Goal: Task Accomplishment & Management: Use online tool/utility

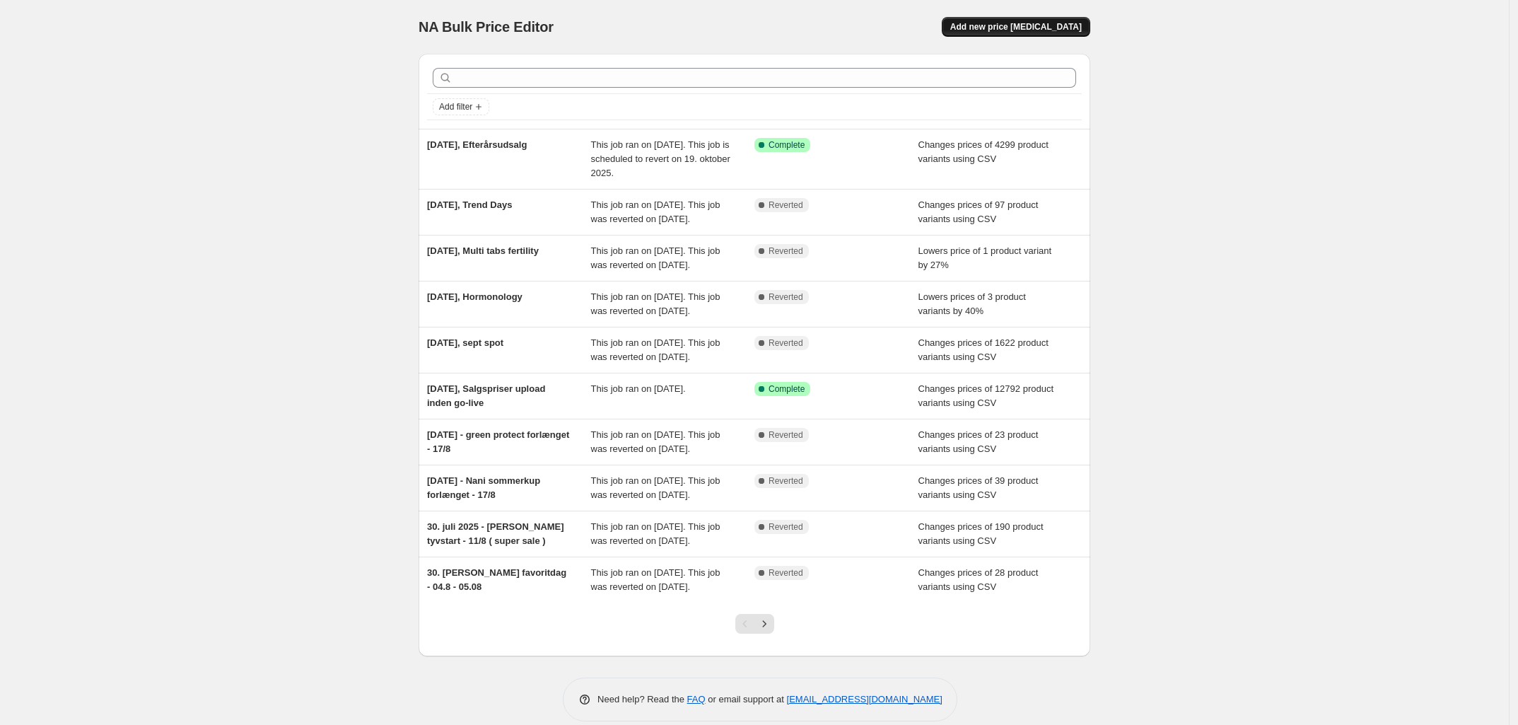
click at [1054, 34] on button "Add new price change job" at bounding box center [1016, 27] width 149 height 20
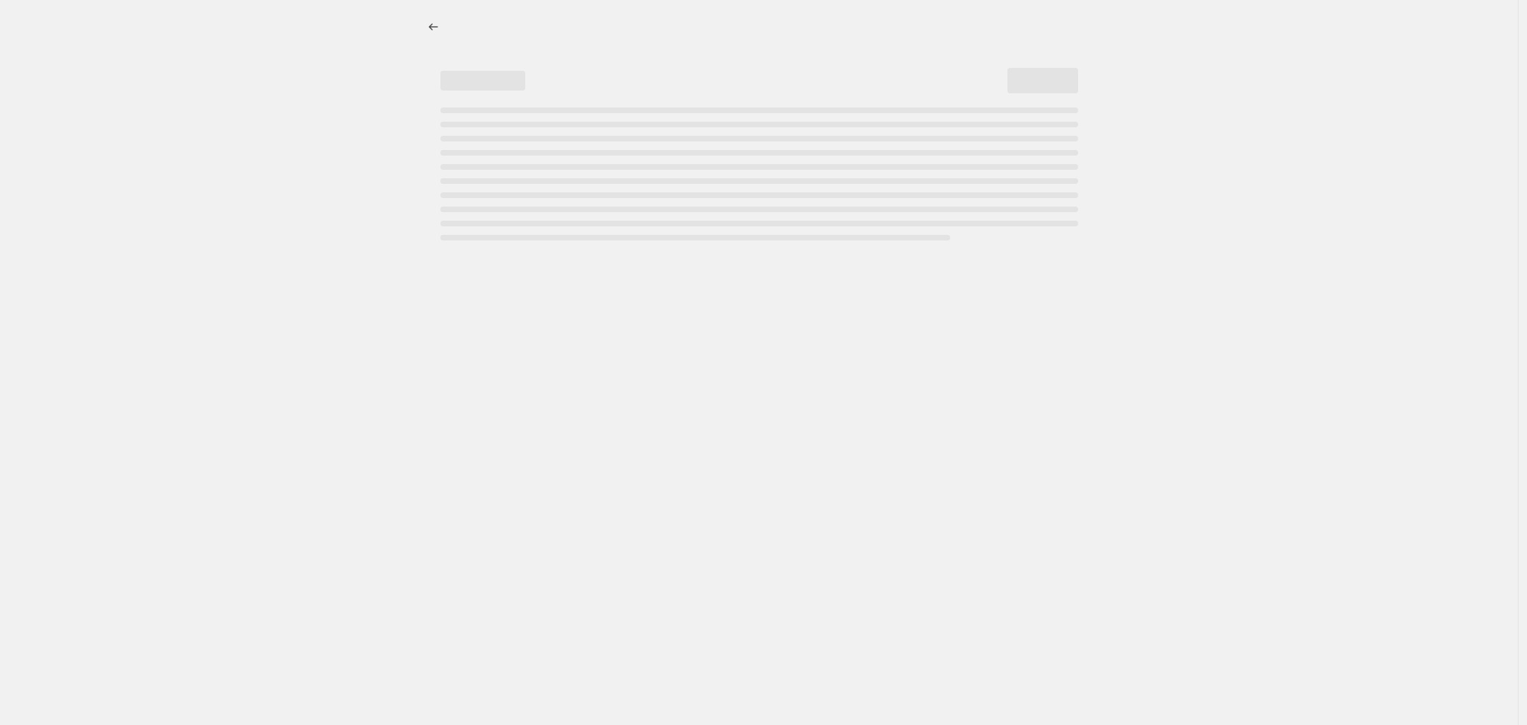
select select "percentage"
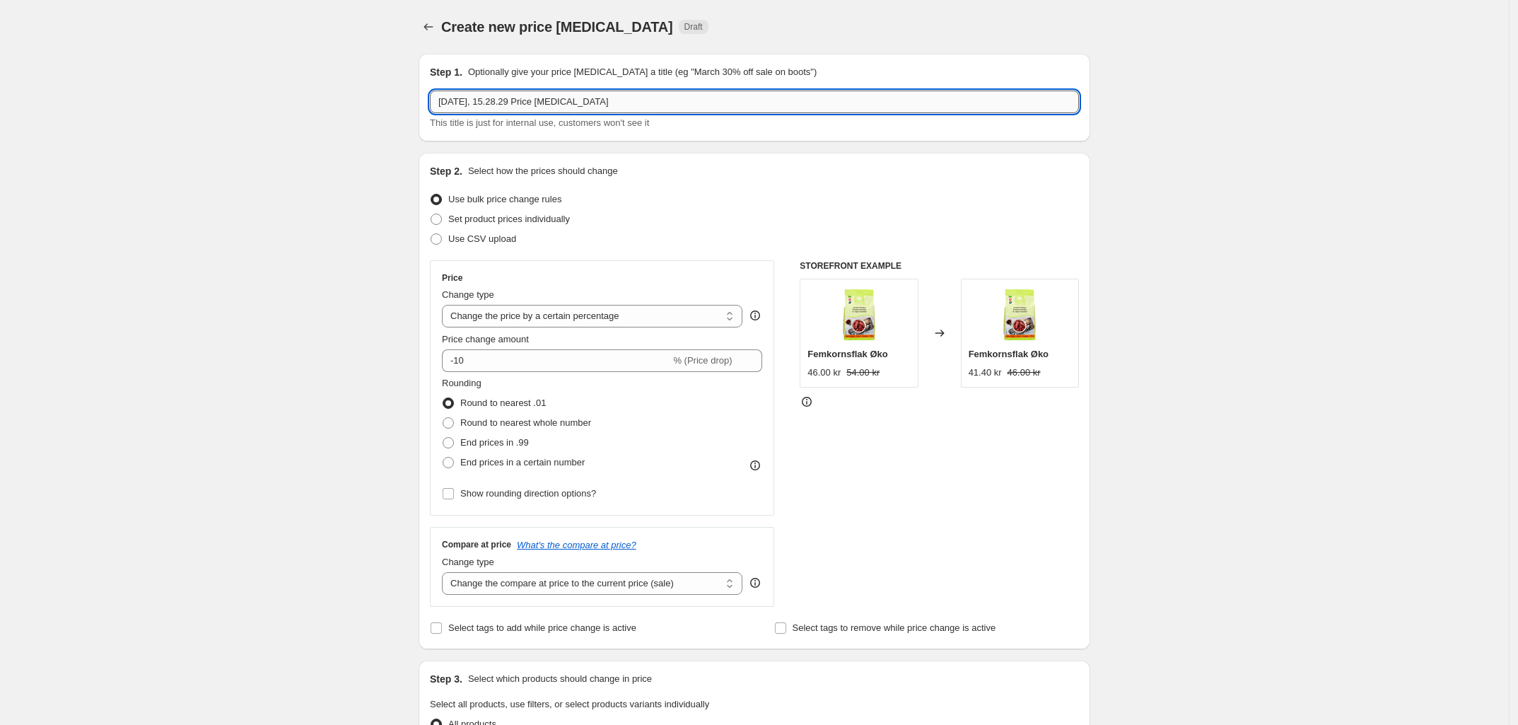
click at [615, 96] on input "29. sep. 2025, 15.28.29 Price change job" at bounding box center [754, 102] width 649 height 23
paste input "Favoritdag"
type input "29. sep. 2025, Favoritdag"
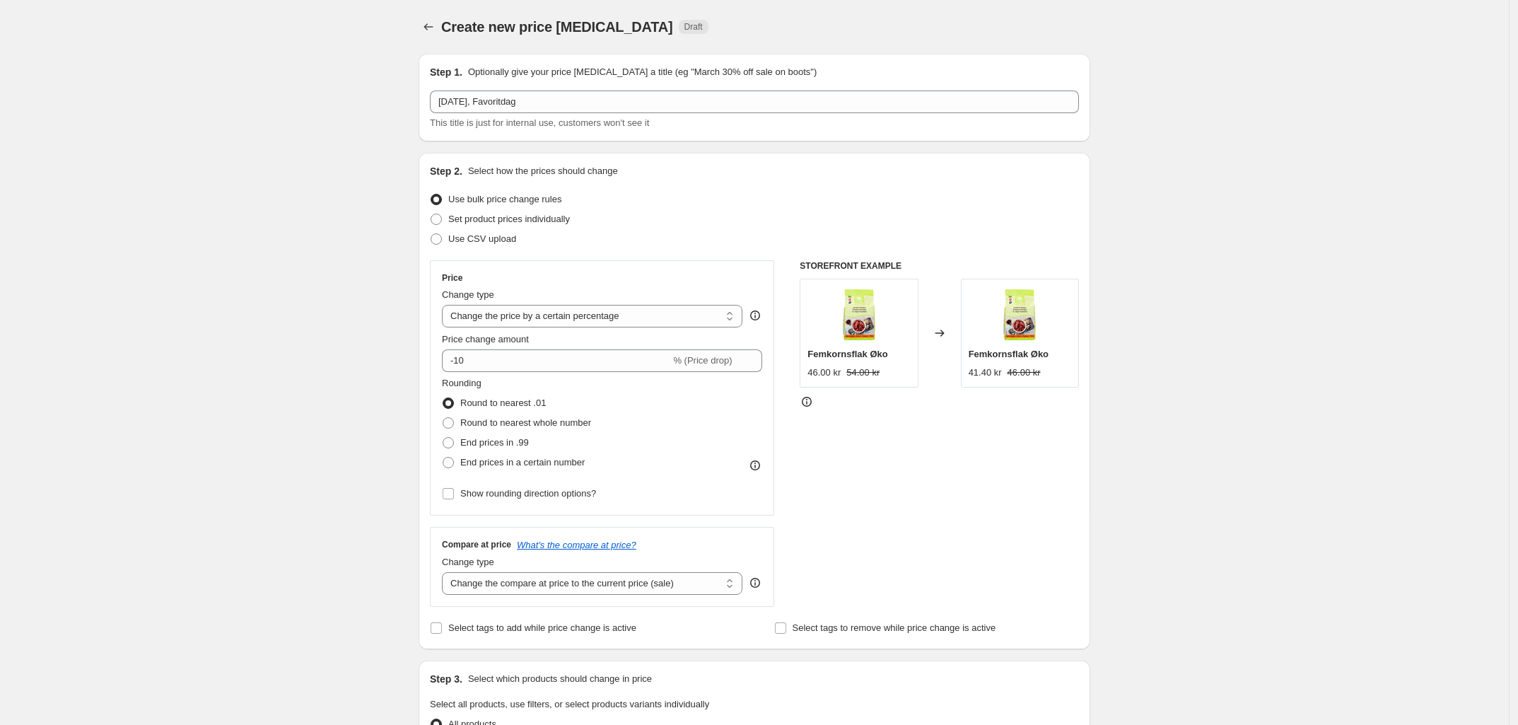
click at [344, 339] on div "Create new price change job. This page is ready Create new price change job Dra…" at bounding box center [754, 707] width 1509 height 1414
click at [488, 248] on label "Use CSV upload" at bounding box center [473, 239] width 86 height 20
click at [431, 234] on input "Use CSV upload" at bounding box center [431, 233] width 1 height 1
radio input "true"
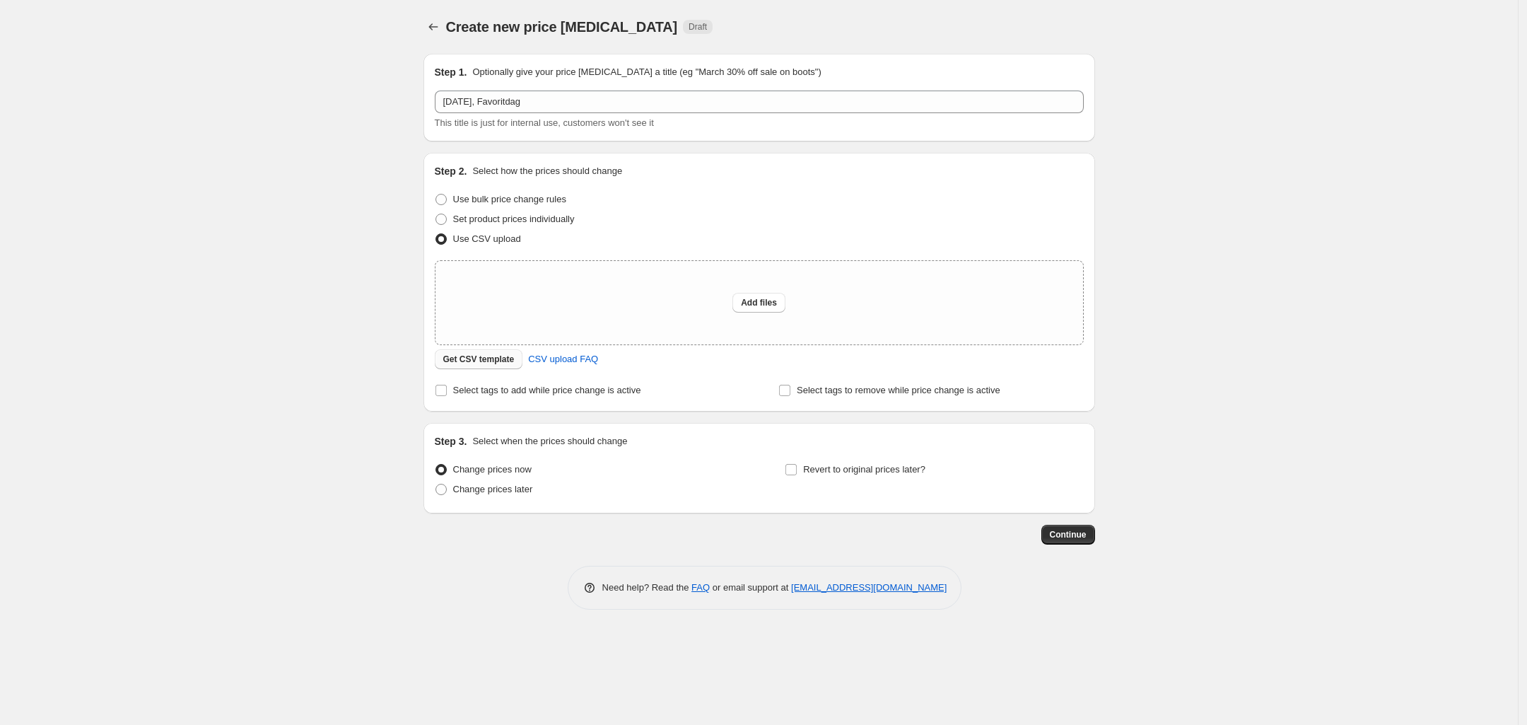
click at [493, 354] on span "Get CSV template" at bounding box center [478, 359] width 71 height 11
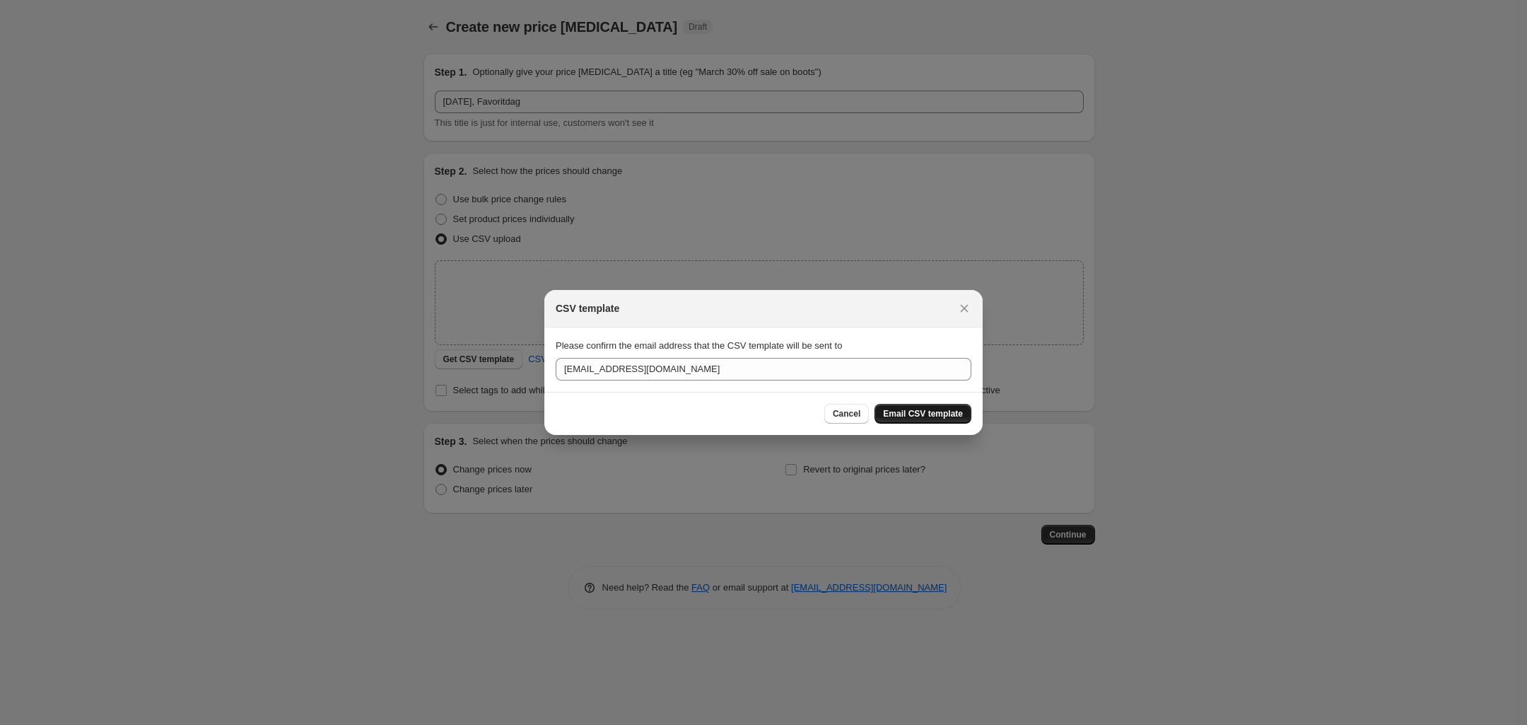
click at [931, 414] on span "Email CSV template" at bounding box center [923, 413] width 80 height 11
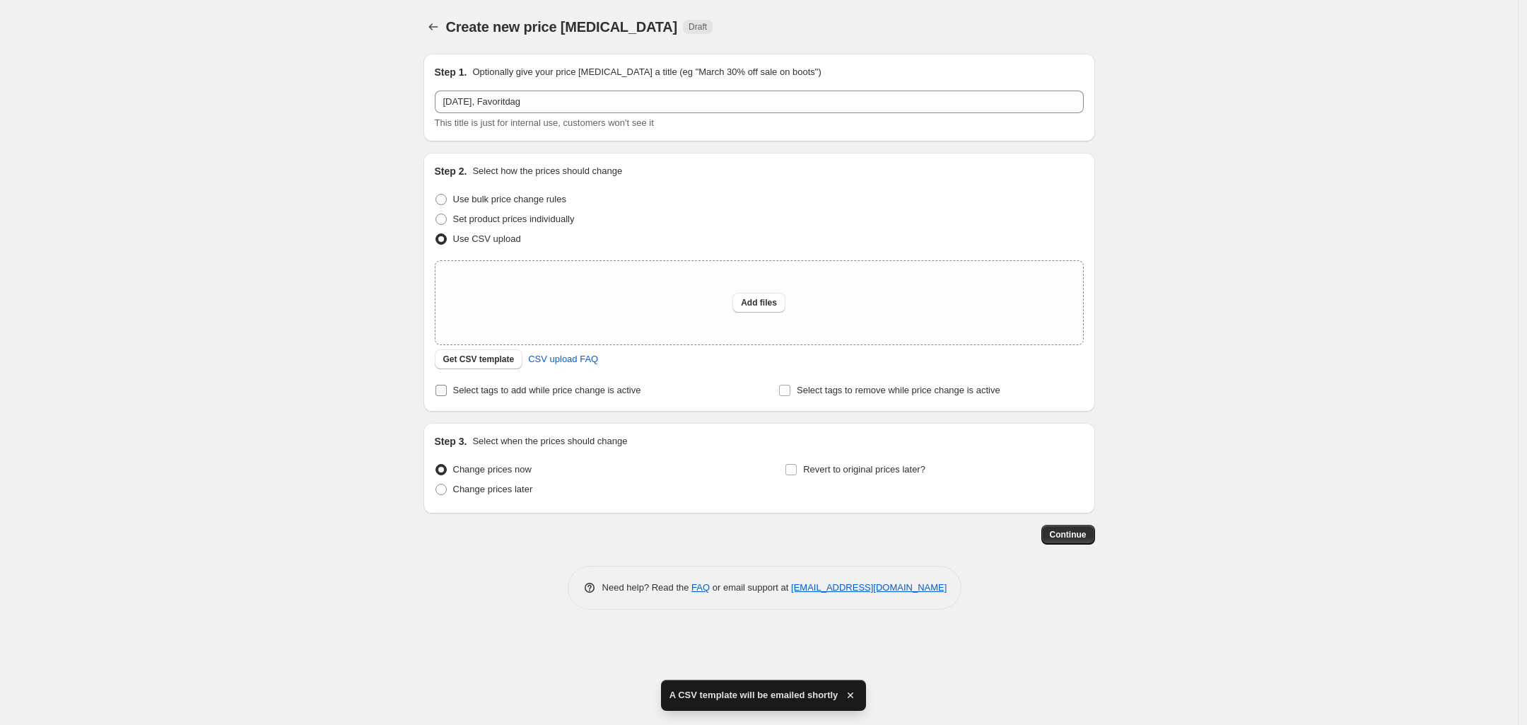
click at [574, 390] on span "Select tags to add while price change is active" at bounding box center [547, 390] width 188 height 11
click at [447, 390] on input "Select tags to add while price change is active" at bounding box center [441, 390] width 11 height 11
checkbox input "true"
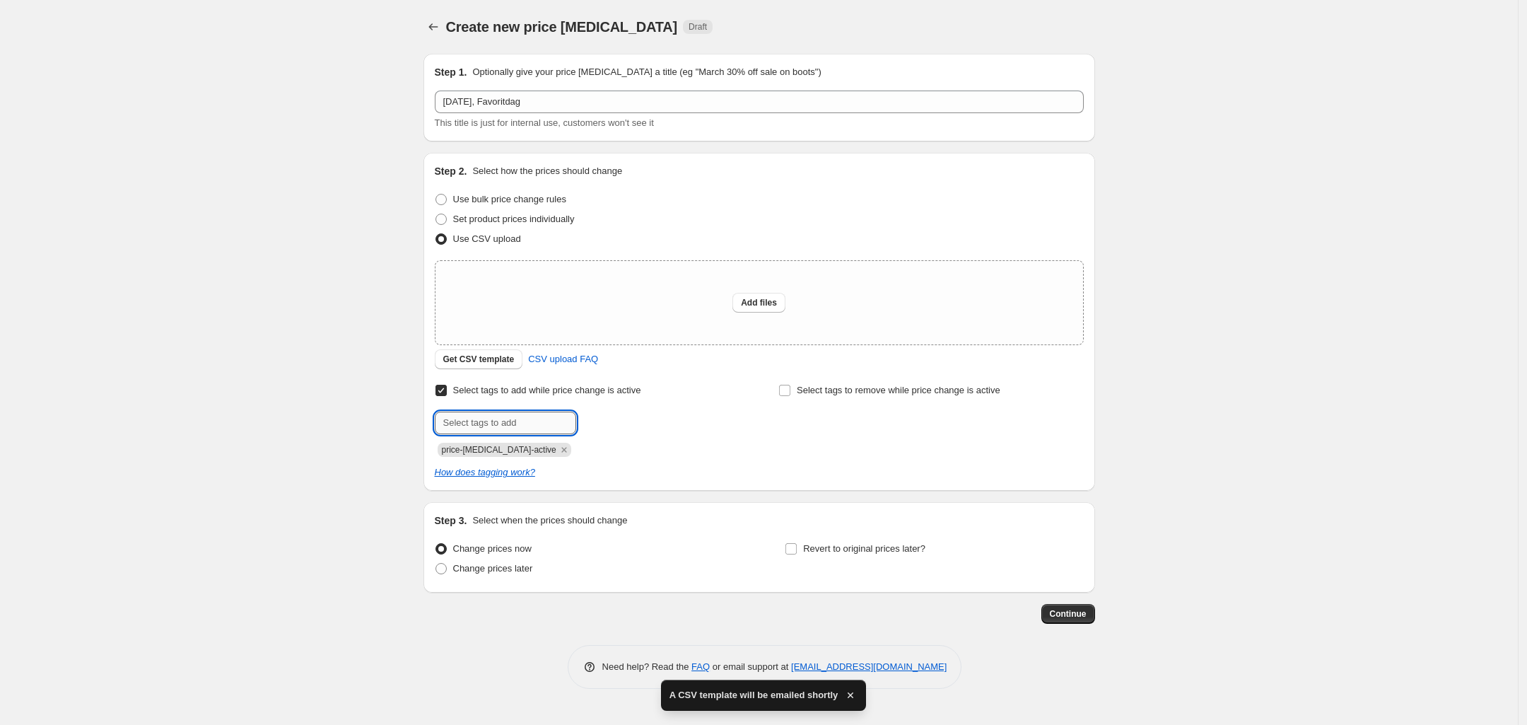
click at [528, 426] on input "text" at bounding box center [505, 423] width 141 height 23
type input "favoritdag"
click at [602, 421] on b "Add" at bounding box center [596, 422] width 16 height 10
click at [501, 571] on span "Change prices later" at bounding box center [493, 568] width 80 height 11
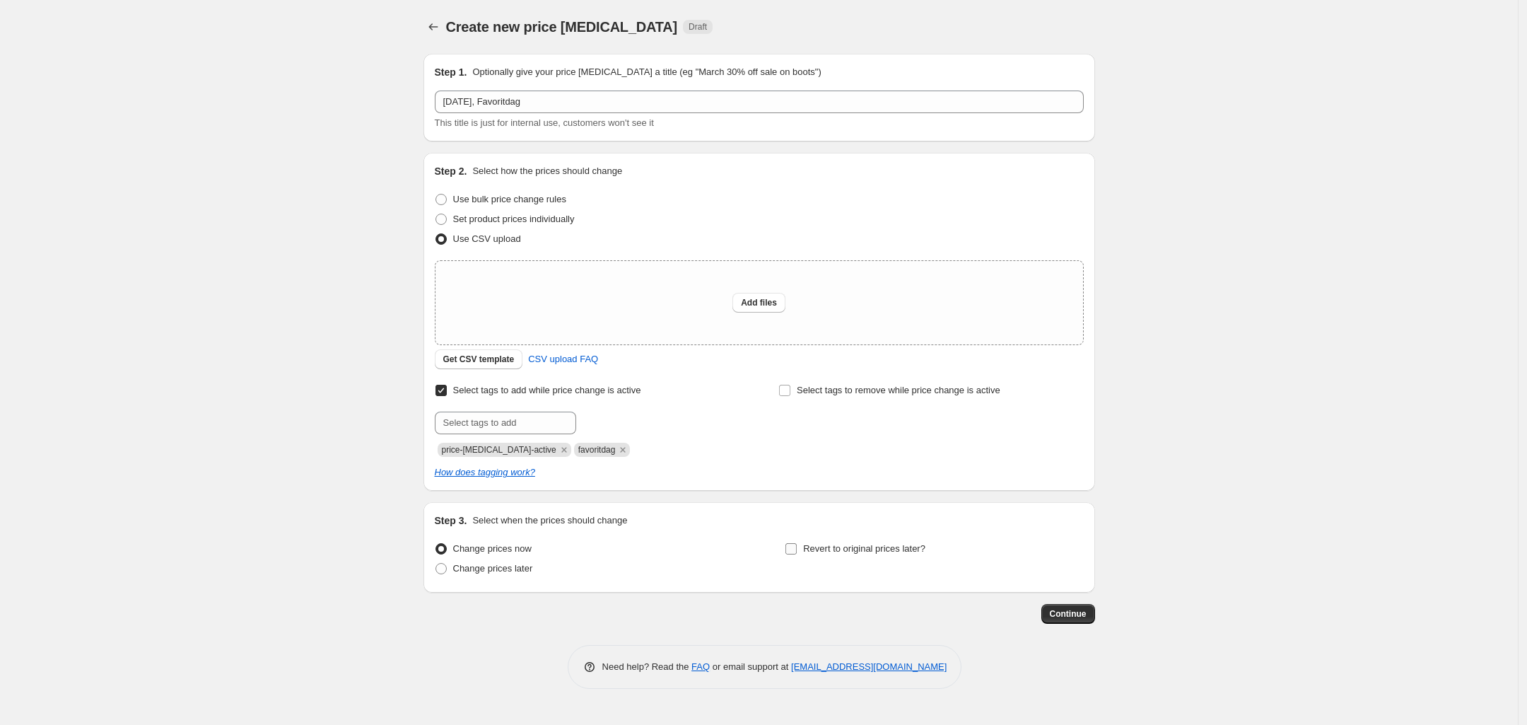
click at [864, 554] on span "Revert to original prices later?" at bounding box center [864, 548] width 122 height 11
click at [797, 554] on input "Revert to original prices later?" at bounding box center [791, 548] width 11 height 11
checkbox input "true"
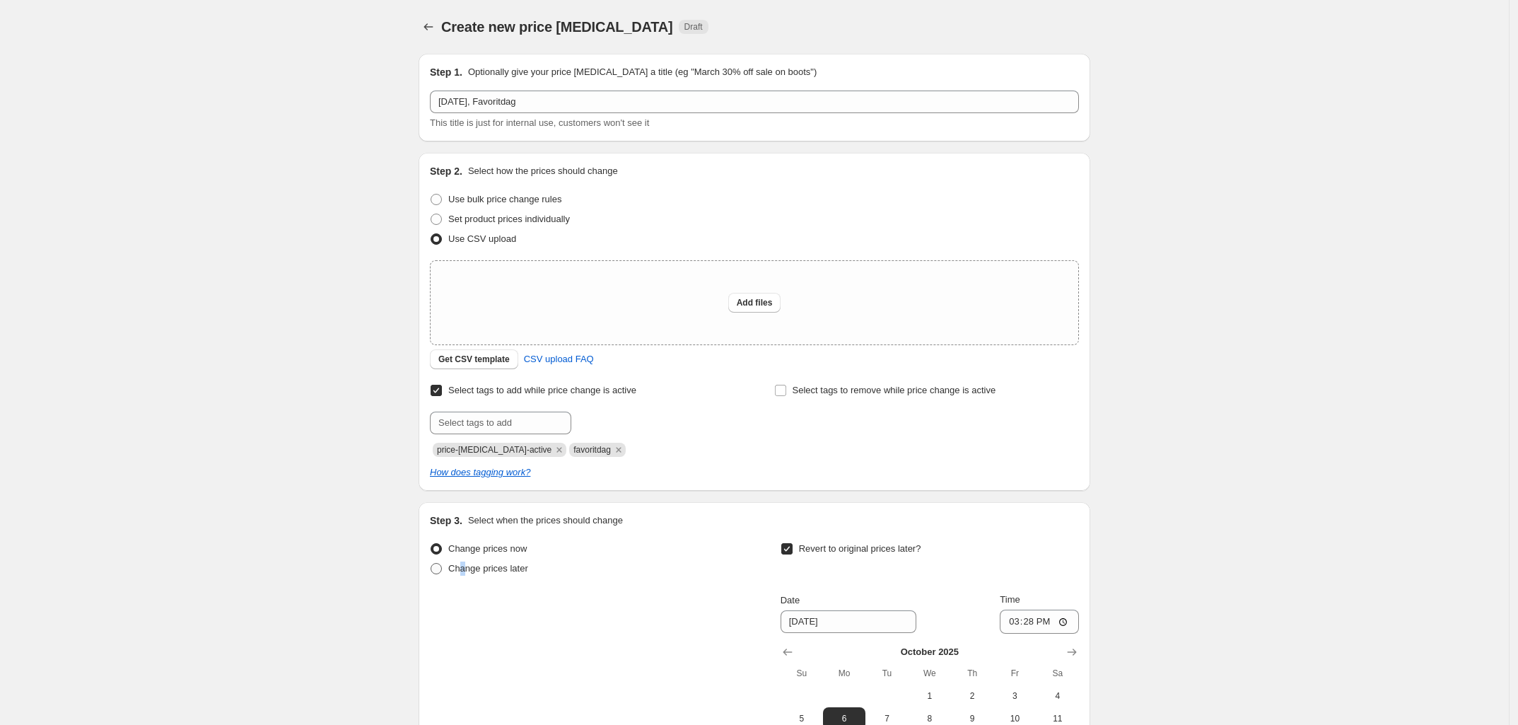
click at [465, 564] on span "Change prices later" at bounding box center [488, 568] width 80 height 11
click at [518, 571] on span "Change prices later" at bounding box center [488, 568] width 80 height 11
click at [431, 564] on input "Change prices later" at bounding box center [431, 563] width 1 height 1
radio input "true"
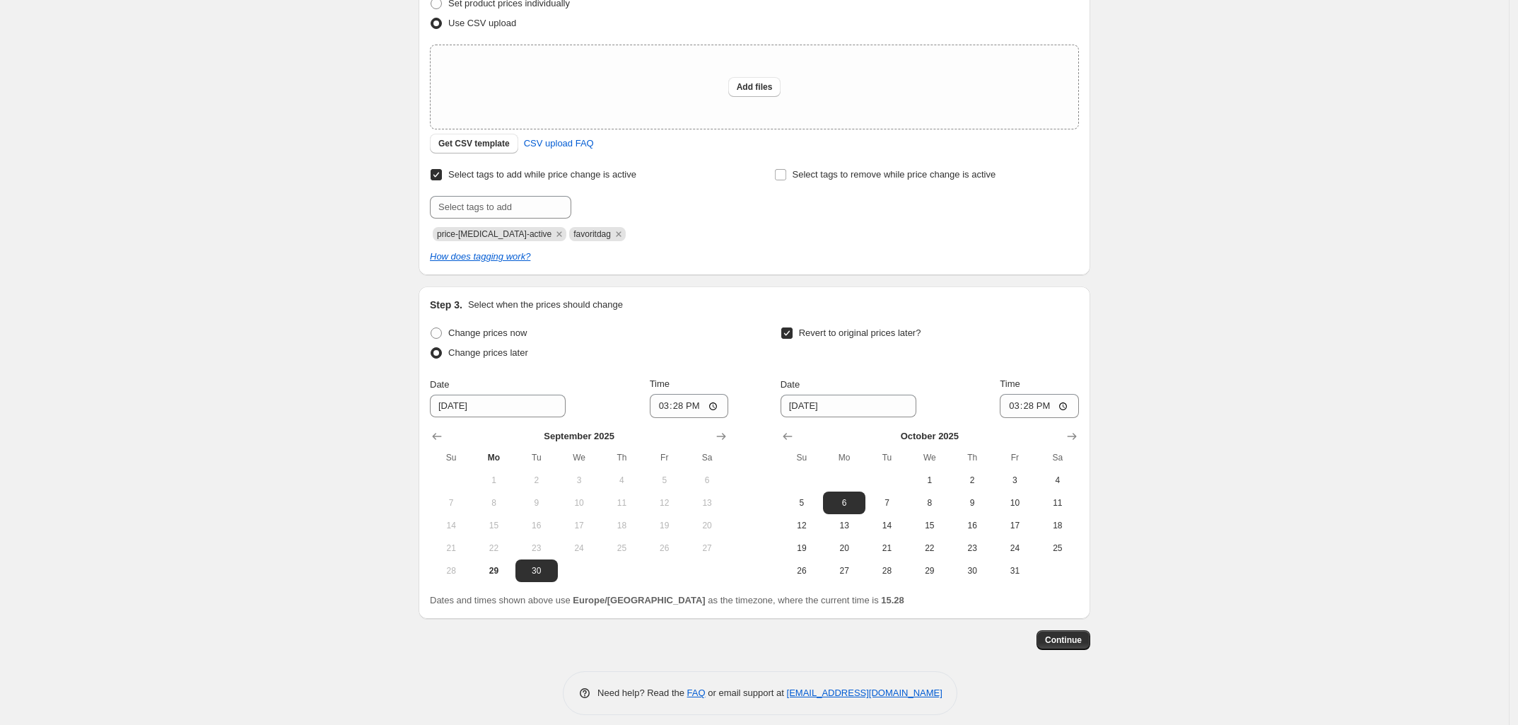
scroll to position [227, 0]
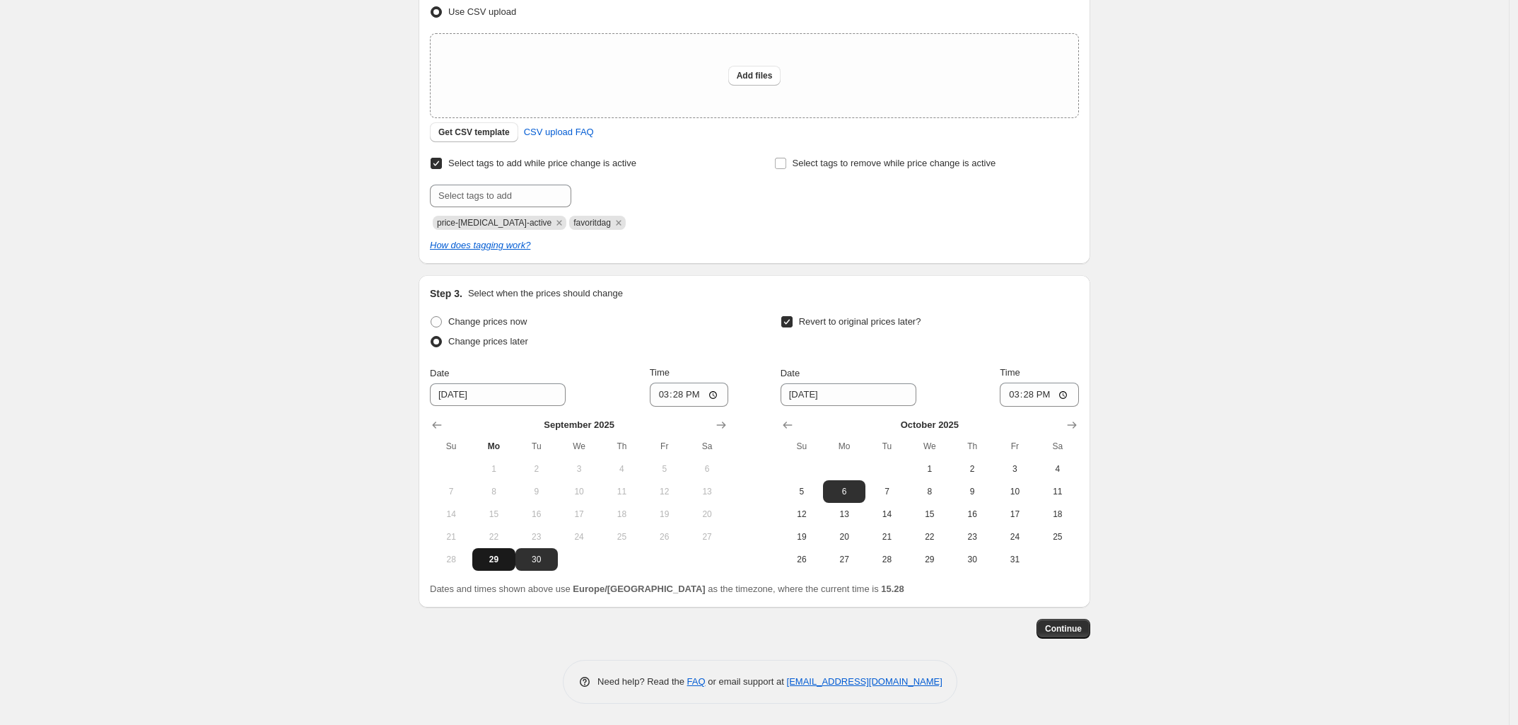
click at [494, 556] on span "29" at bounding box center [493, 559] width 31 height 11
type input "9/29/2025"
click at [674, 414] on div "September 2025 Su Mo Tu We Th Fr Sa 1 2 3 4 5 6 7 8 9 10 11 12 13 14 15 16 17 1…" at bounding box center [574, 489] width 310 height 164
click at [689, 403] on input "15:28" at bounding box center [689, 395] width 79 height 24
type input "23:59"
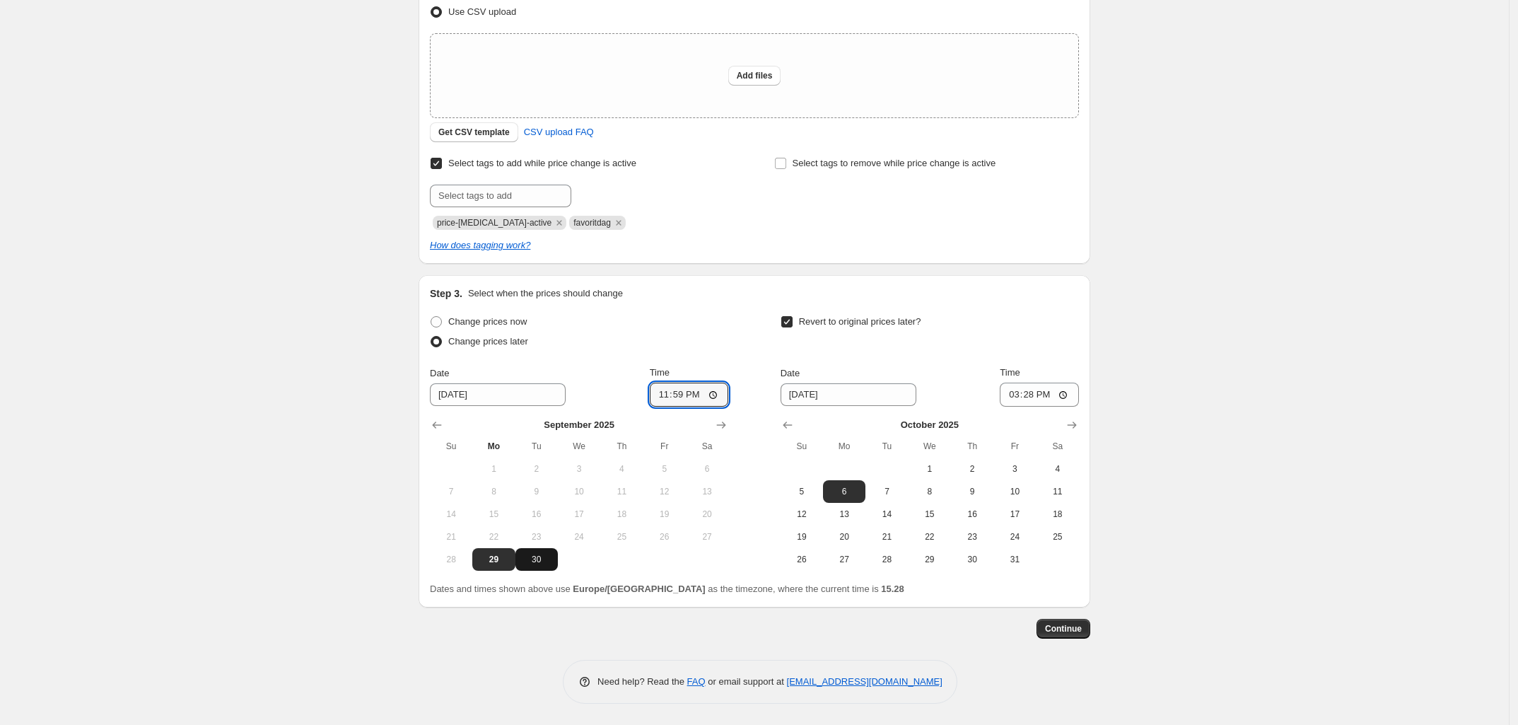
click at [538, 554] on span "30" at bounding box center [536, 559] width 31 height 11
type input "9/30/2025"
click at [687, 400] on input "23:59" at bounding box center [689, 395] width 79 height 24
type input "00:01"
click at [798, 424] on button "Show previous month, September 2025" at bounding box center [788, 425] width 20 height 20
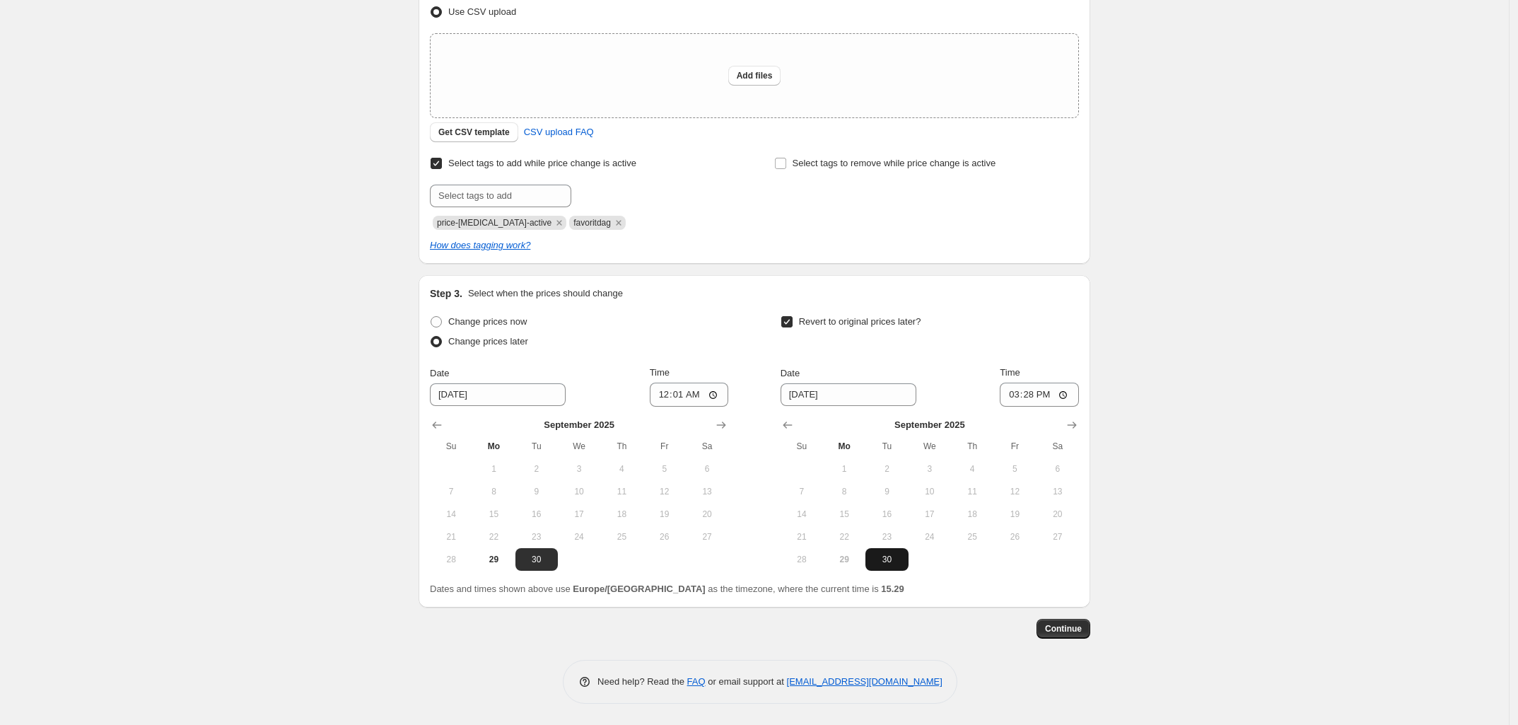
click at [892, 561] on span "30" at bounding box center [886, 559] width 31 height 11
type input "9/30/2025"
click at [1037, 399] on input "15:28" at bounding box center [1039, 395] width 79 height 24
type input "23:59"
click at [1426, 312] on div "Create new price change job. This page is ready Create new price change job Dra…" at bounding box center [754, 249] width 1509 height 952
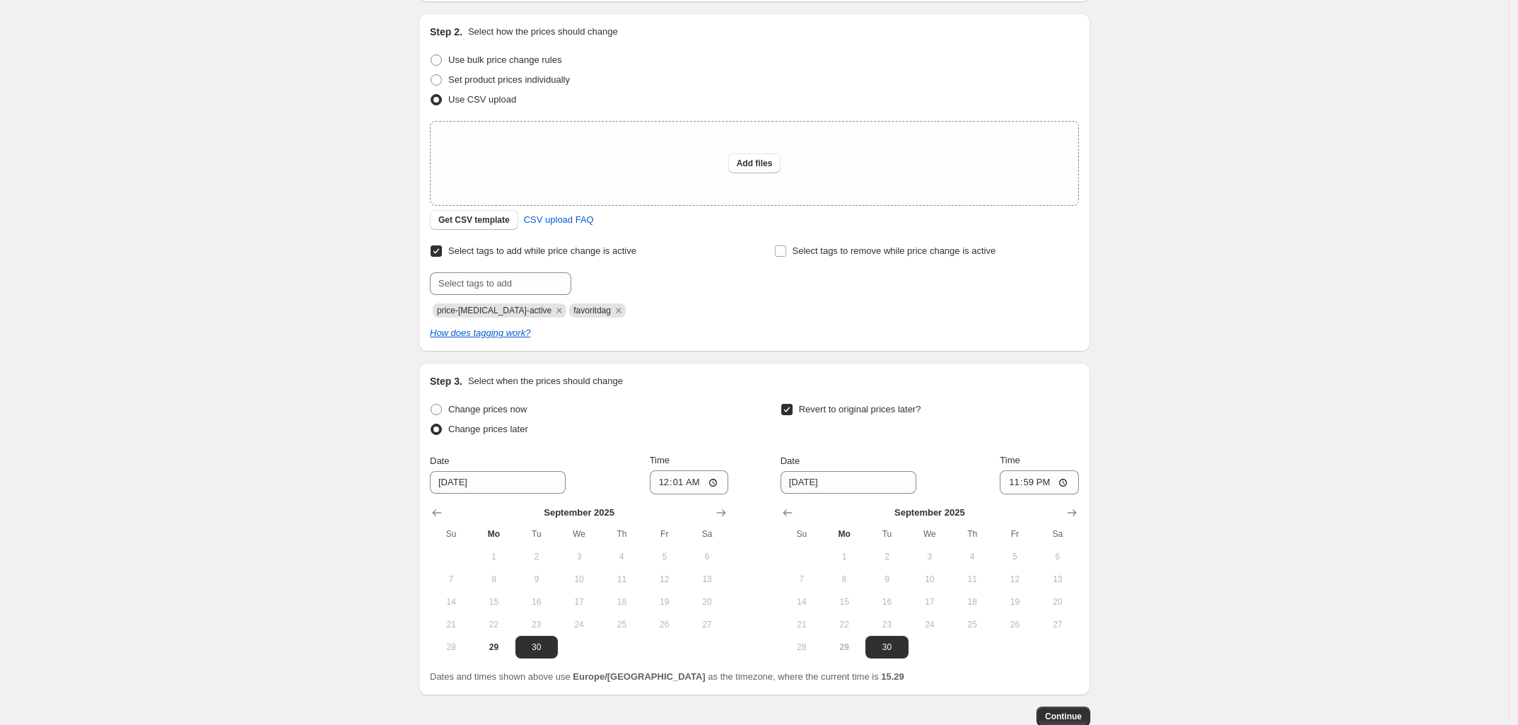
scroll to position [0, 0]
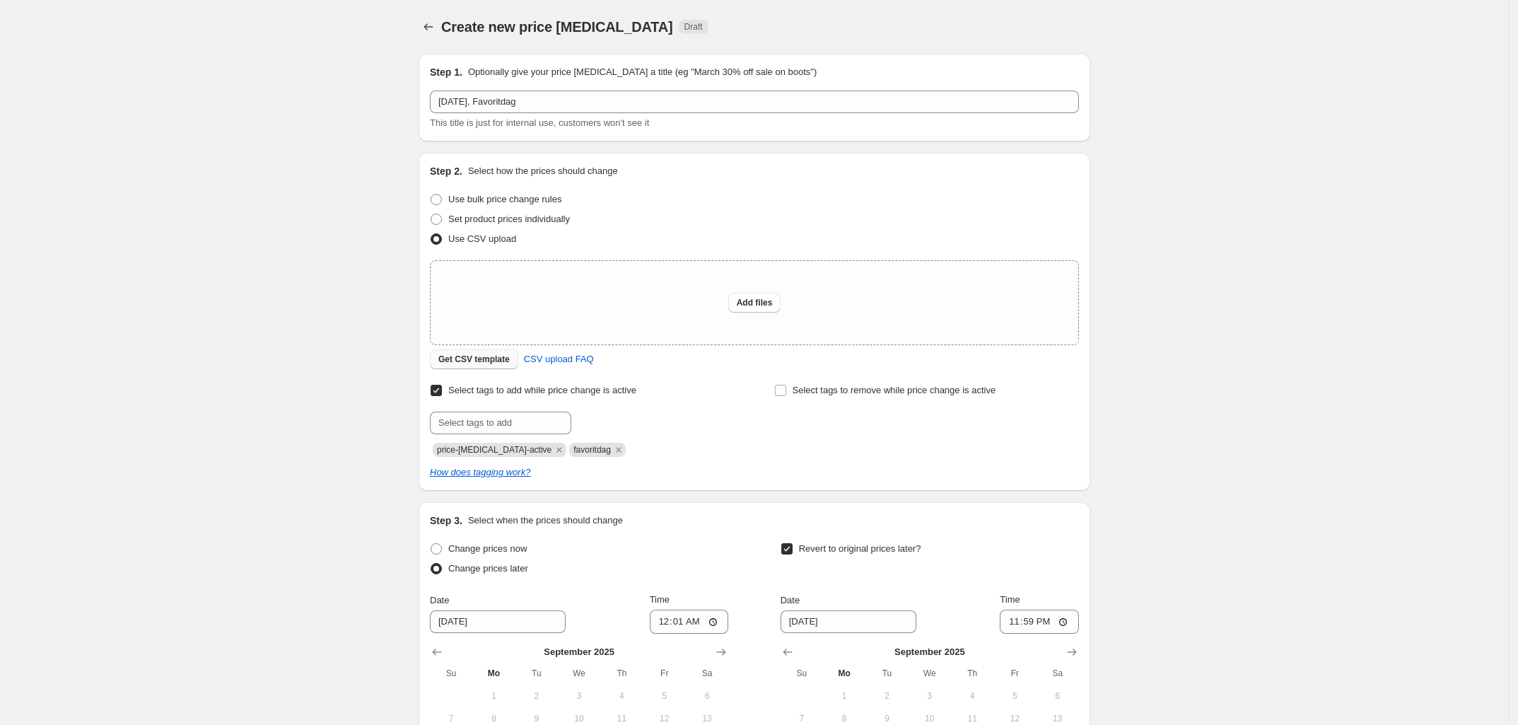
click at [462, 356] on span "Get CSV template" at bounding box center [473, 359] width 71 height 11
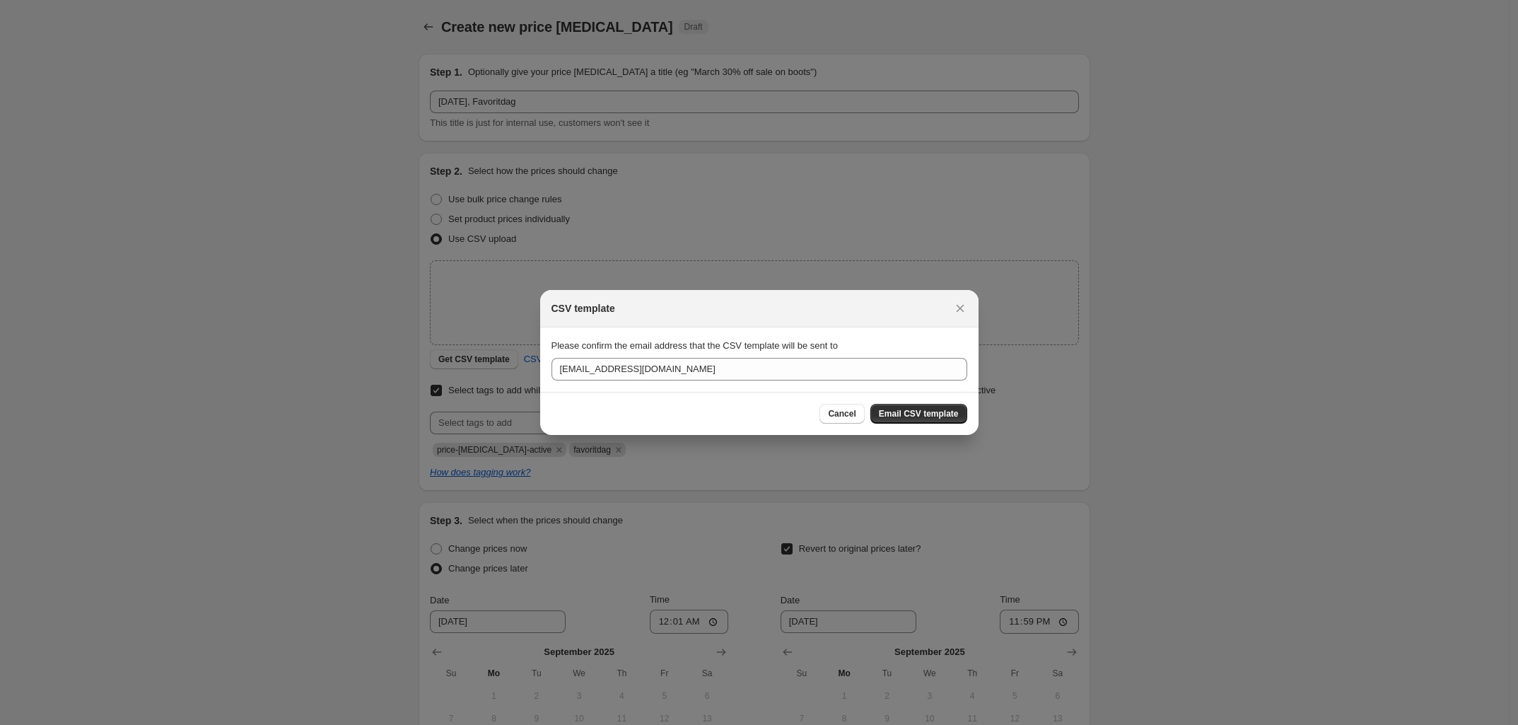
click at [904, 410] on span "Email CSV template" at bounding box center [919, 413] width 80 height 11
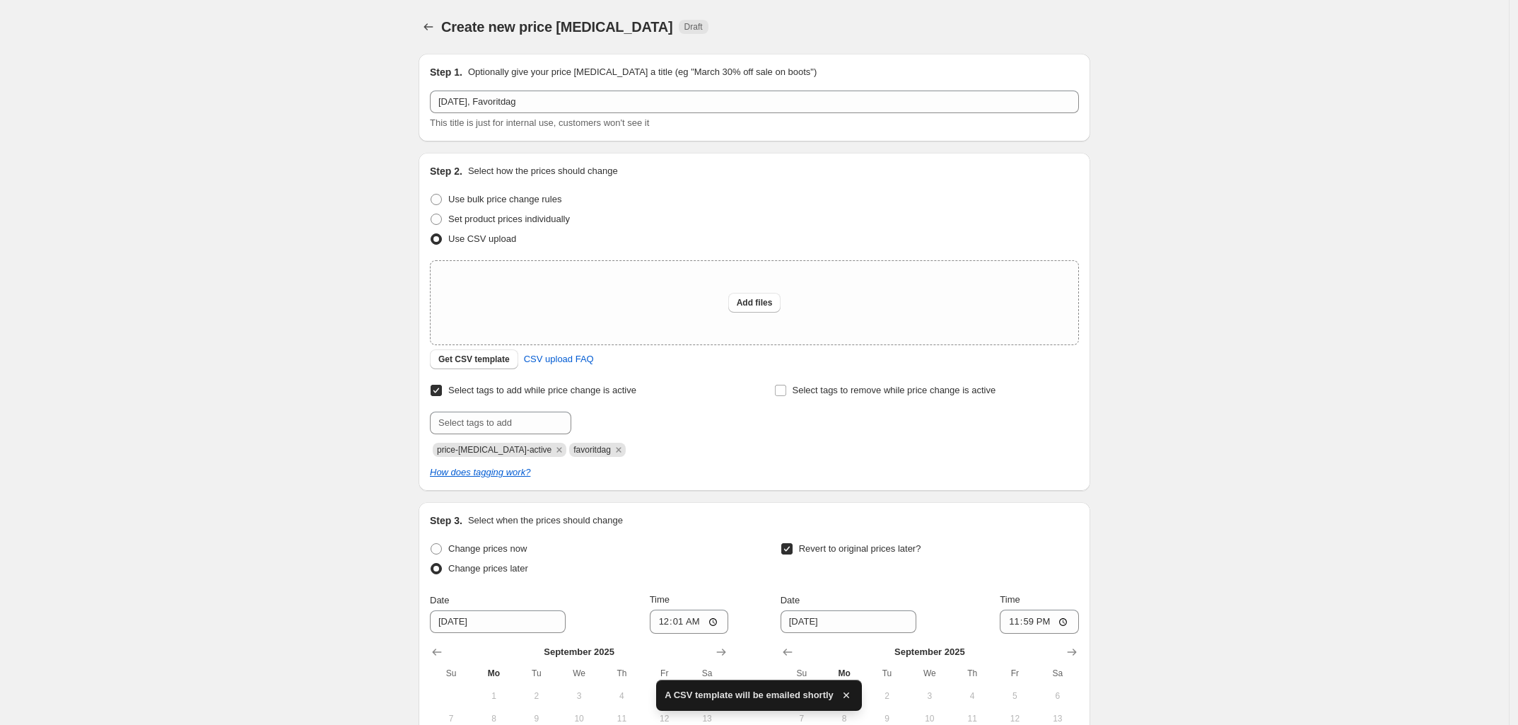
click at [145, 353] on div "Create new price change job. This page is ready Create new price change job Dra…" at bounding box center [754, 476] width 1509 height 952
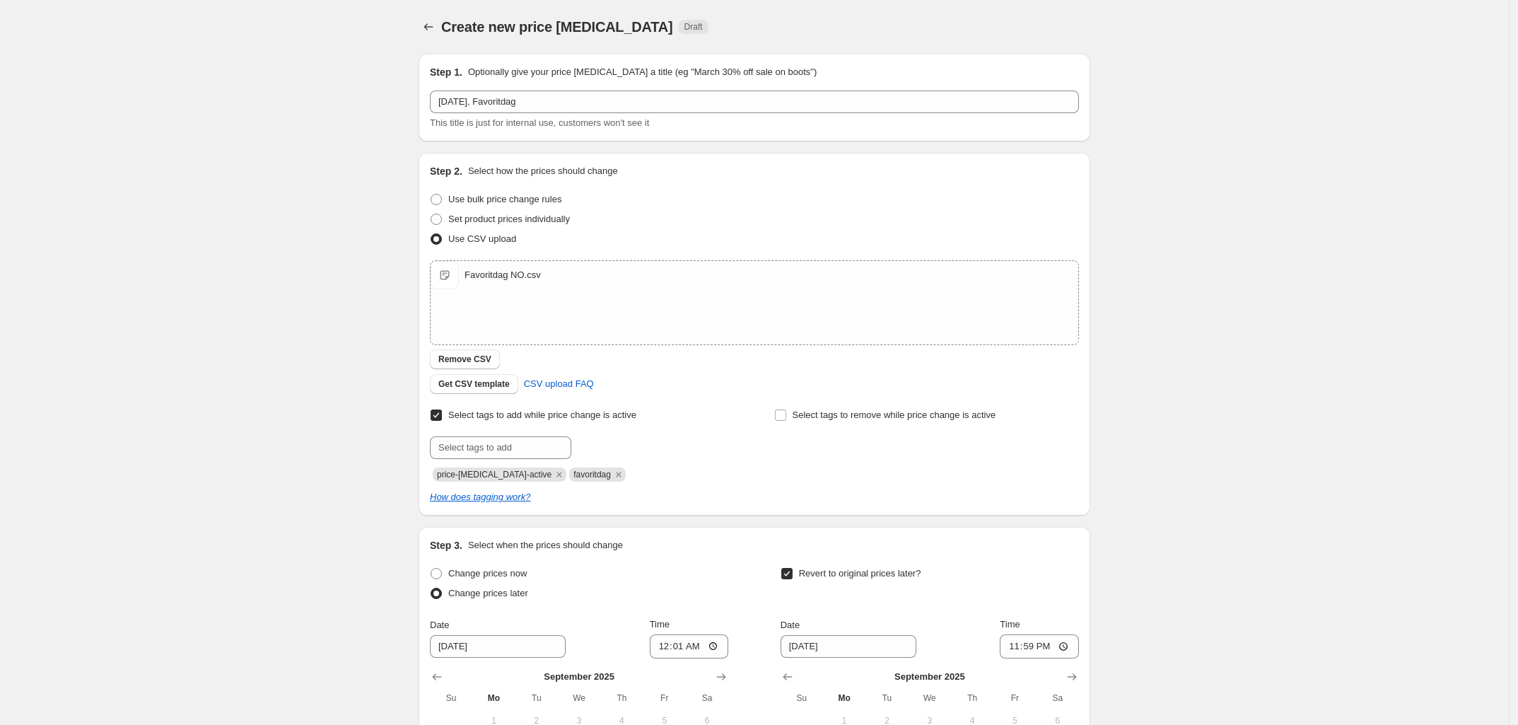
click at [270, 368] on div "Create new price change job. This page is ready Create new price change job Dra…" at bounding box center [754, 488] width 1509 height 977
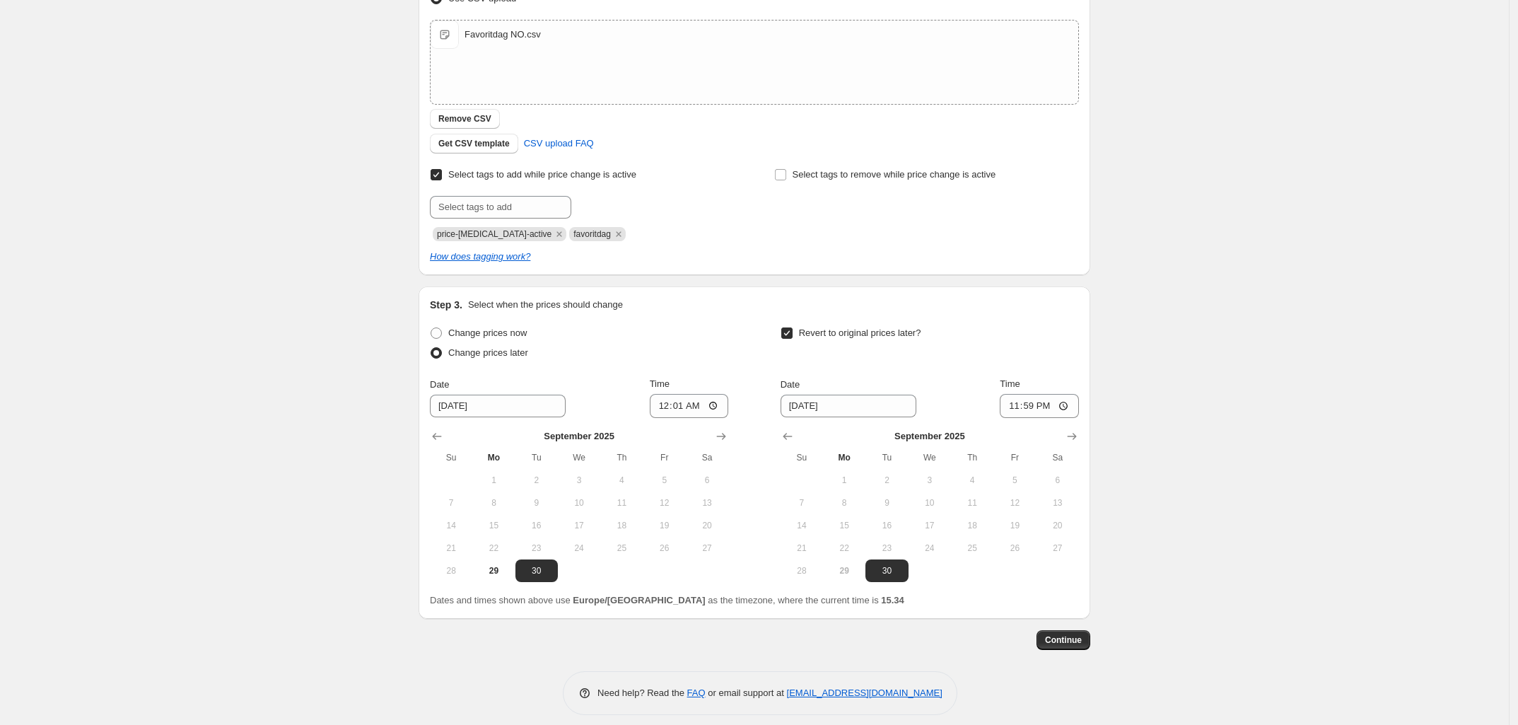
scroll to position [252, 0]
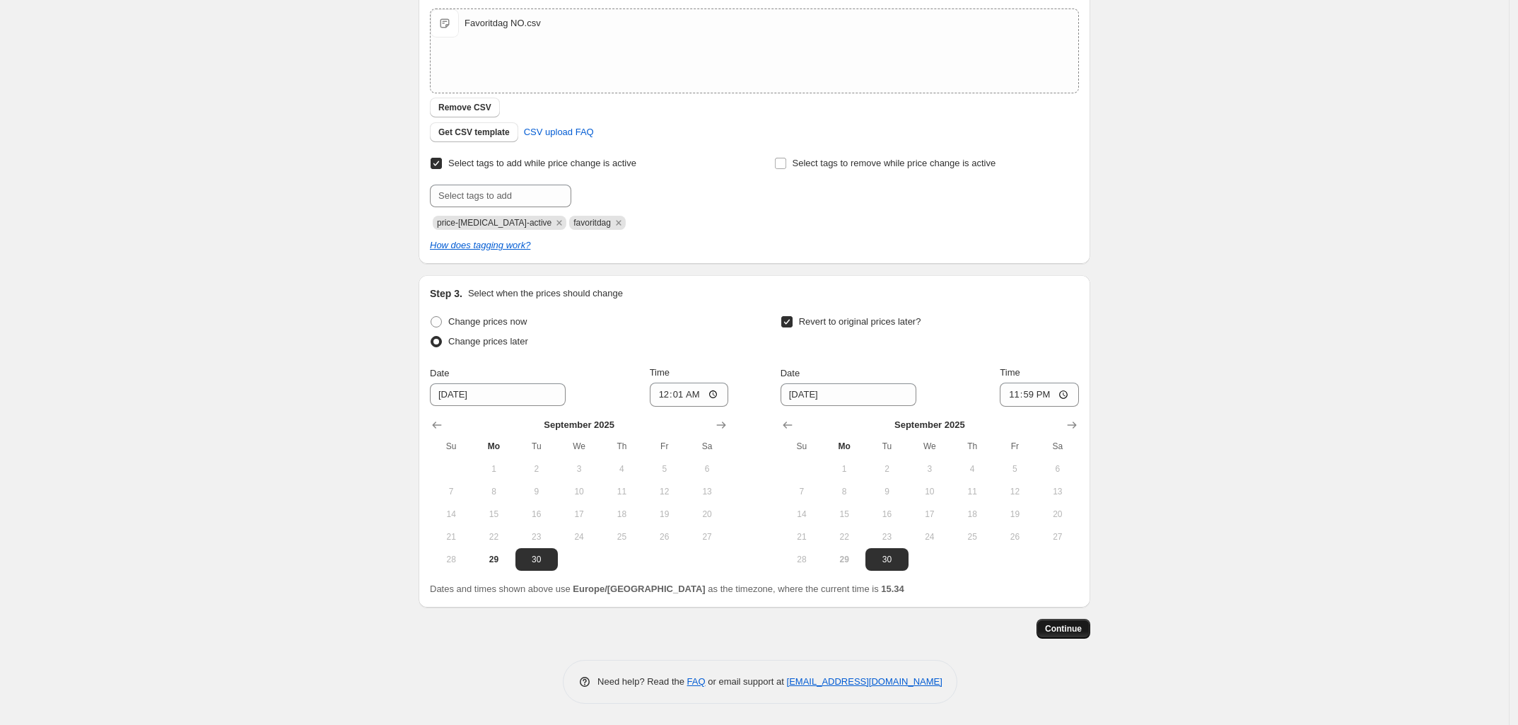
click at [1076, 629] on span "Continue" at bounding box center [1063, 628] width 37 height 11
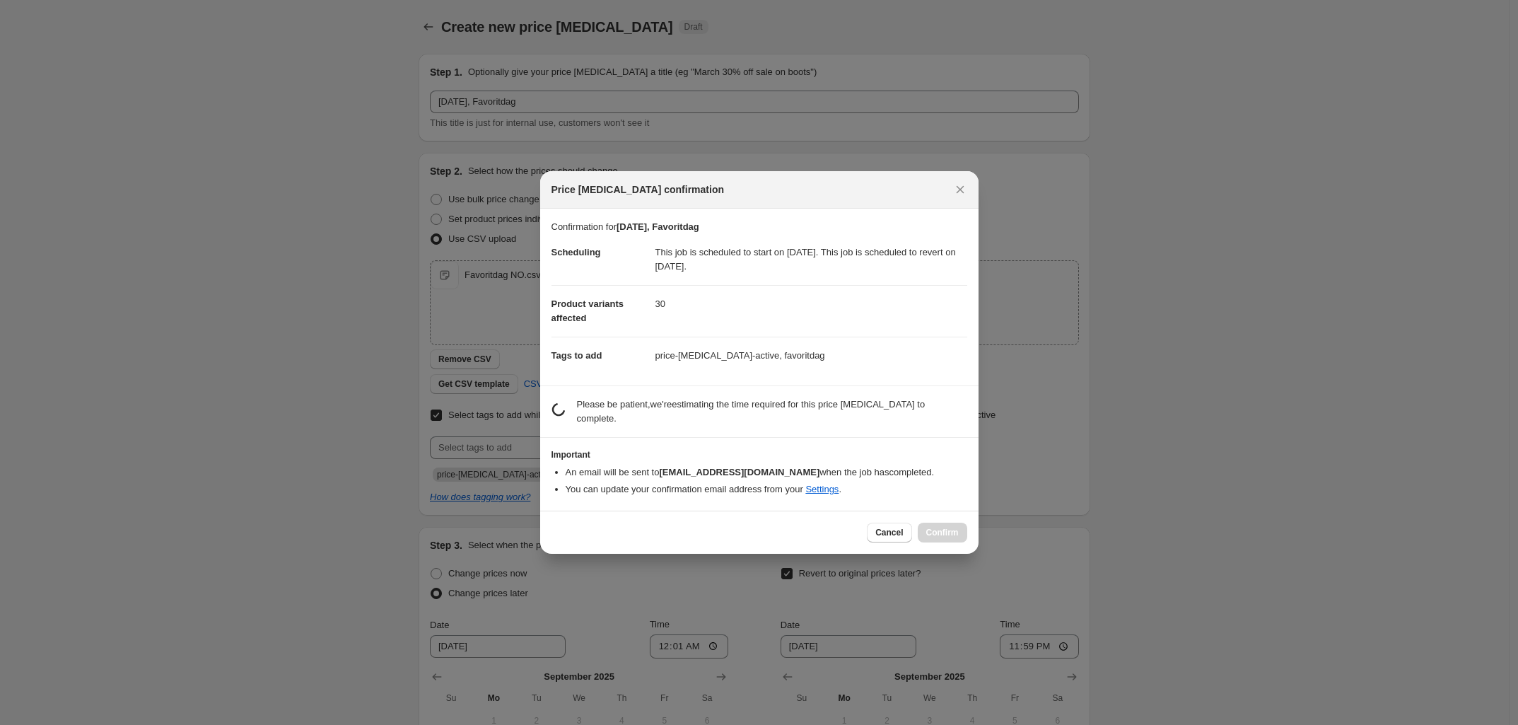
scroll to position [0, 0]
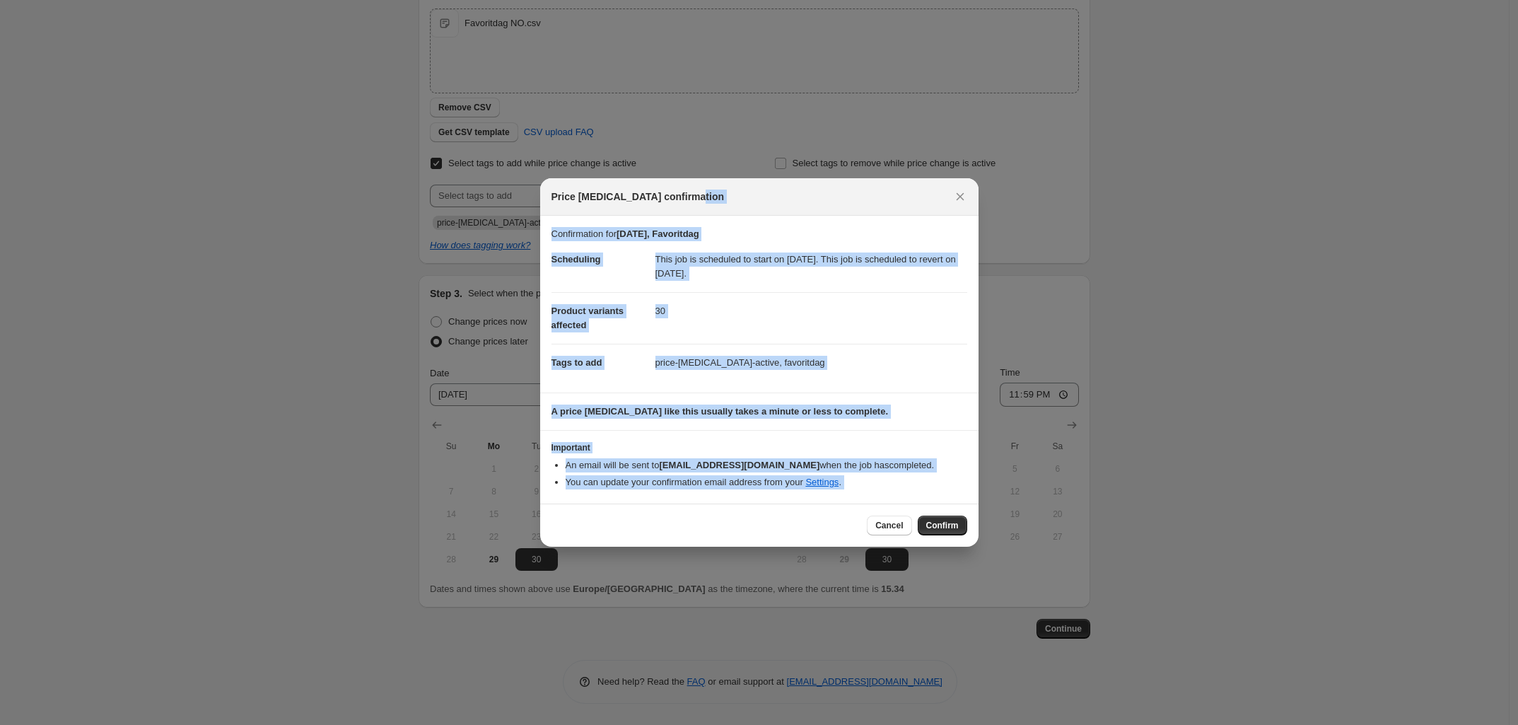
drag, startPoint x: 772, startPoint y: 202, endPoint x: 875, endPoint y: 192, distance: 104.4
click at [955, 725] on div "Price change job confirmation Confirmation for 29. sep. 2025, Favoritdag Schedu…" at bounding box center [759, 725] width 1518 height 0
click at [842, 349] on dd "price-change-job-active, favoritdag" at bounding box center [812, 362] width 312 height 37
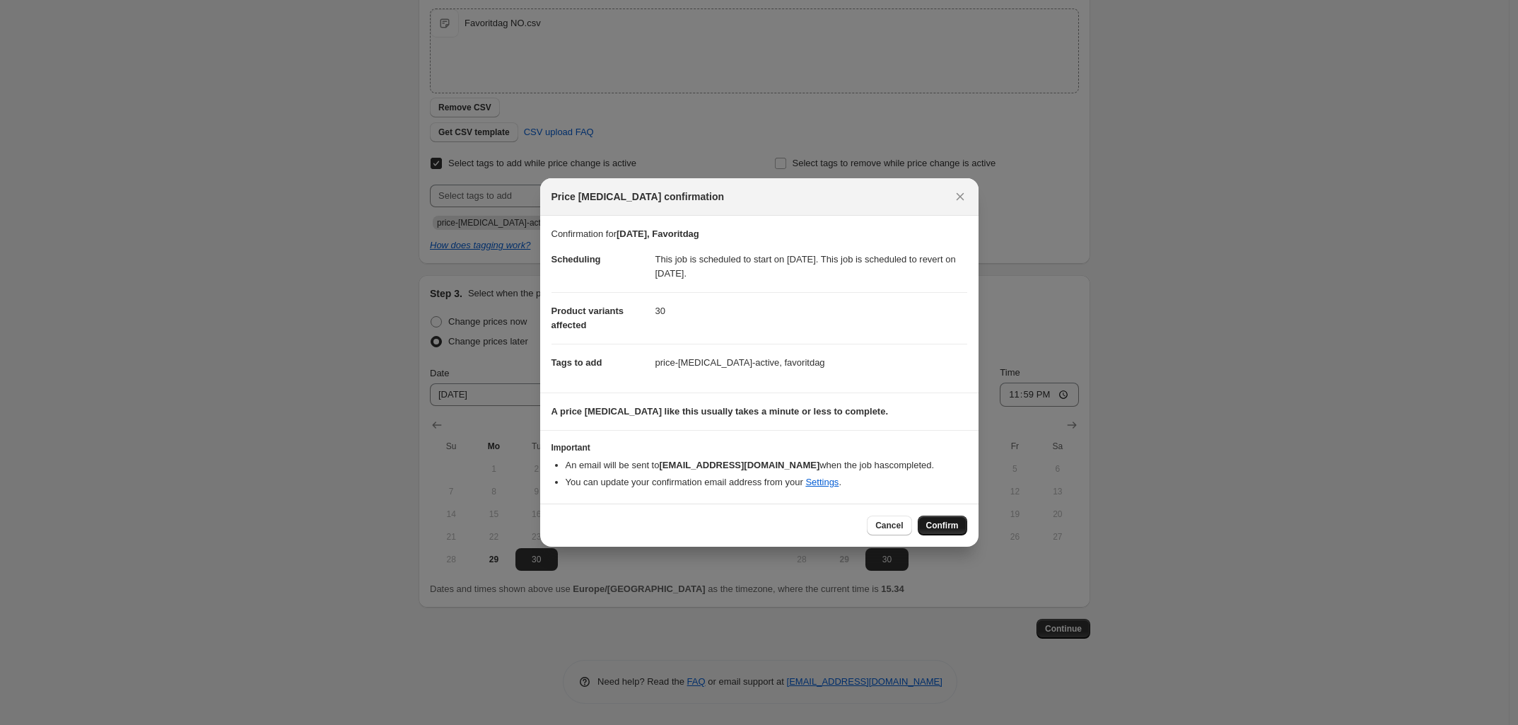
click at [942, 522] on span "Confirm" at bounding box center [942, 525] width 33 height 11
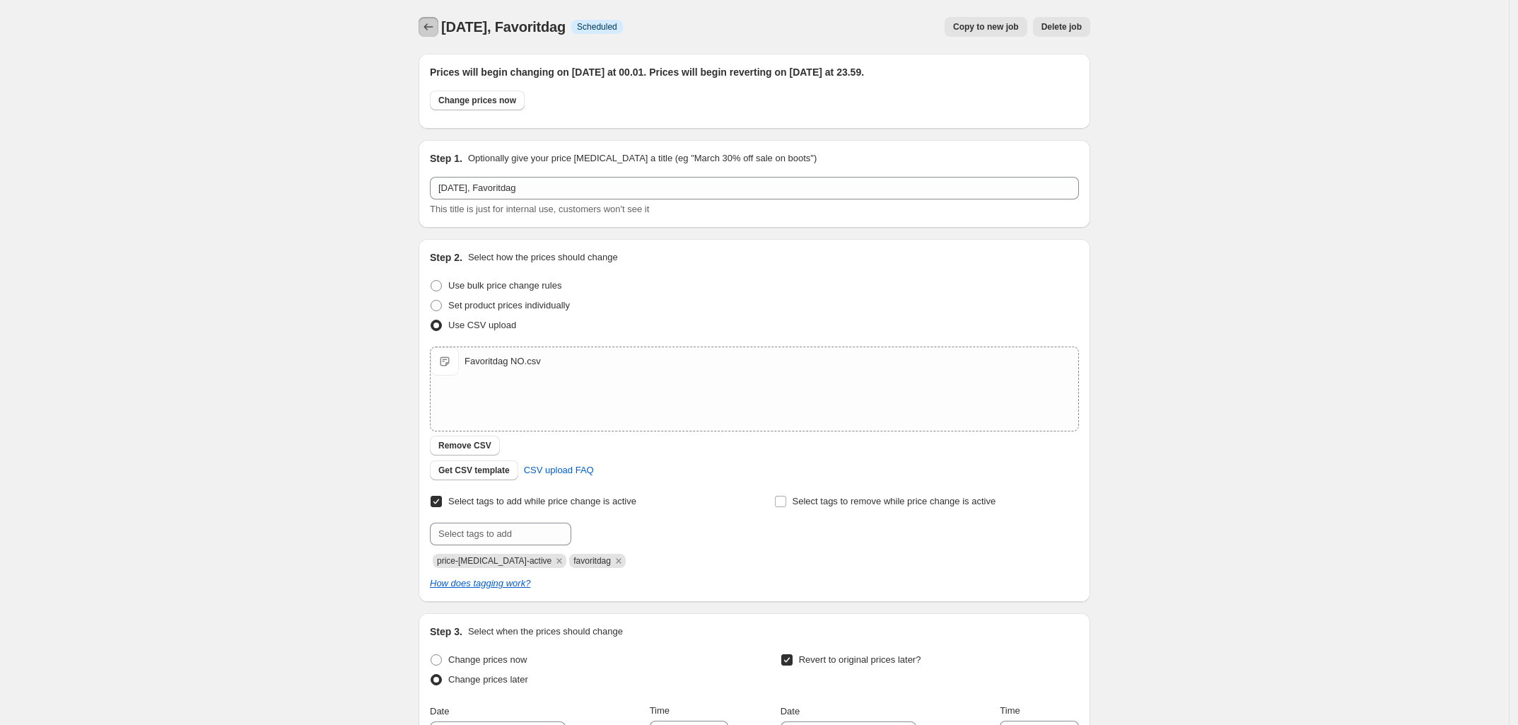
click at [433, 29] on icon "Price change jobs" at bounding box center [428, 27] width 14 height 14
